Goal: Task Accomplishment & Management: Manage account settings

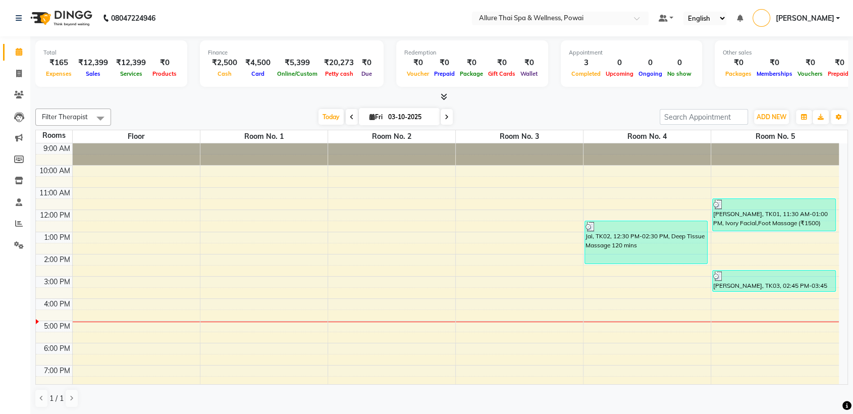
click at [837, 17] on link "[PERSON_NAME]" at bounding box center [795, 18] width 87 height 17
click at [772, 68] on link "Sign out" at bounding box center [788, 73] width 92 height 16
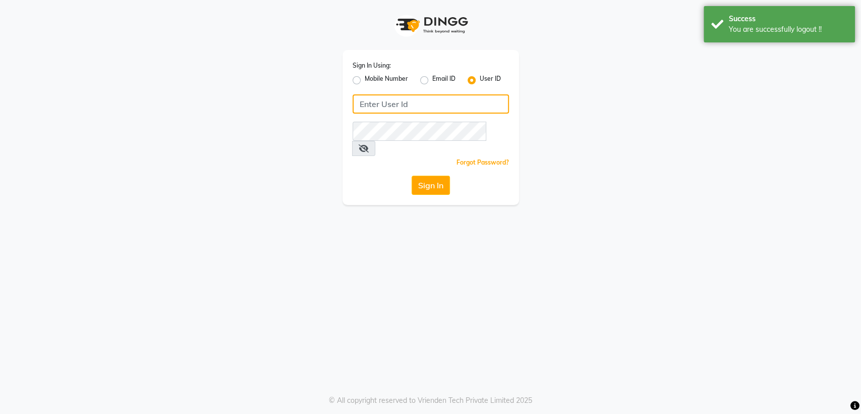
type input "7045840105"
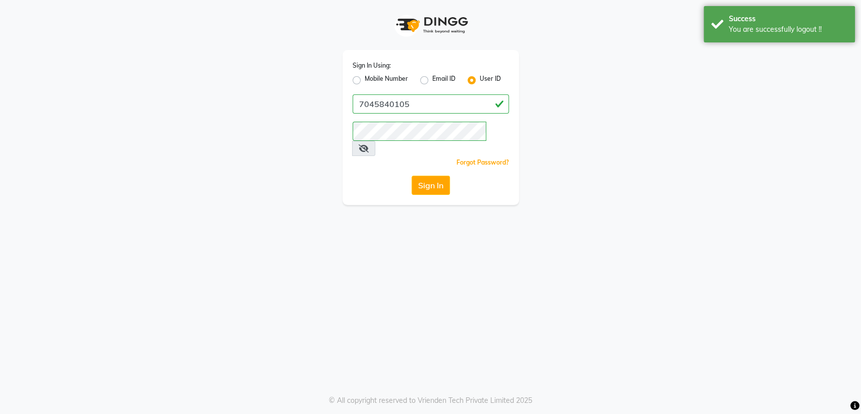
click at [365, 79] on label "Mobile Number" at bounding box center [386, 80] width 43 height 12
click at [365, 79] on input "Mobile Number" at bounding box center [368, 77] width 7 height 7
radio input "true"
radio input "false"
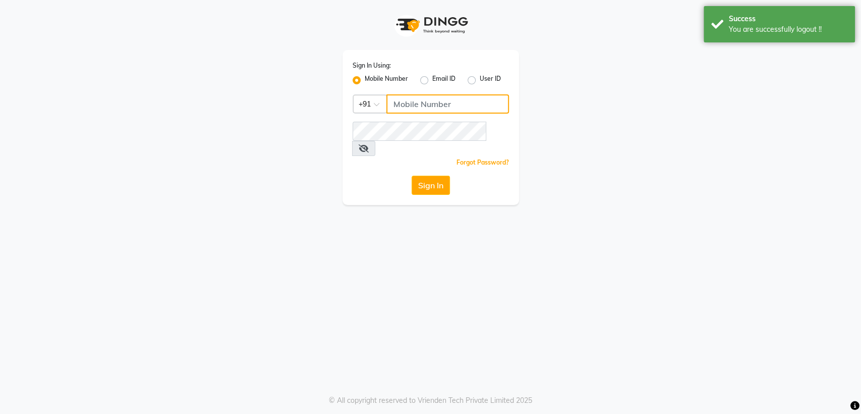
click at [409, 103] on input "Username" at bounding box center [447, 103] width 123 height 19
type input "9970815634"
click at [431, 176] on button "Sign In" at bounding box center [431, 185] width 38 height 19
